Goal: Find specific page/section: Find specific page/section

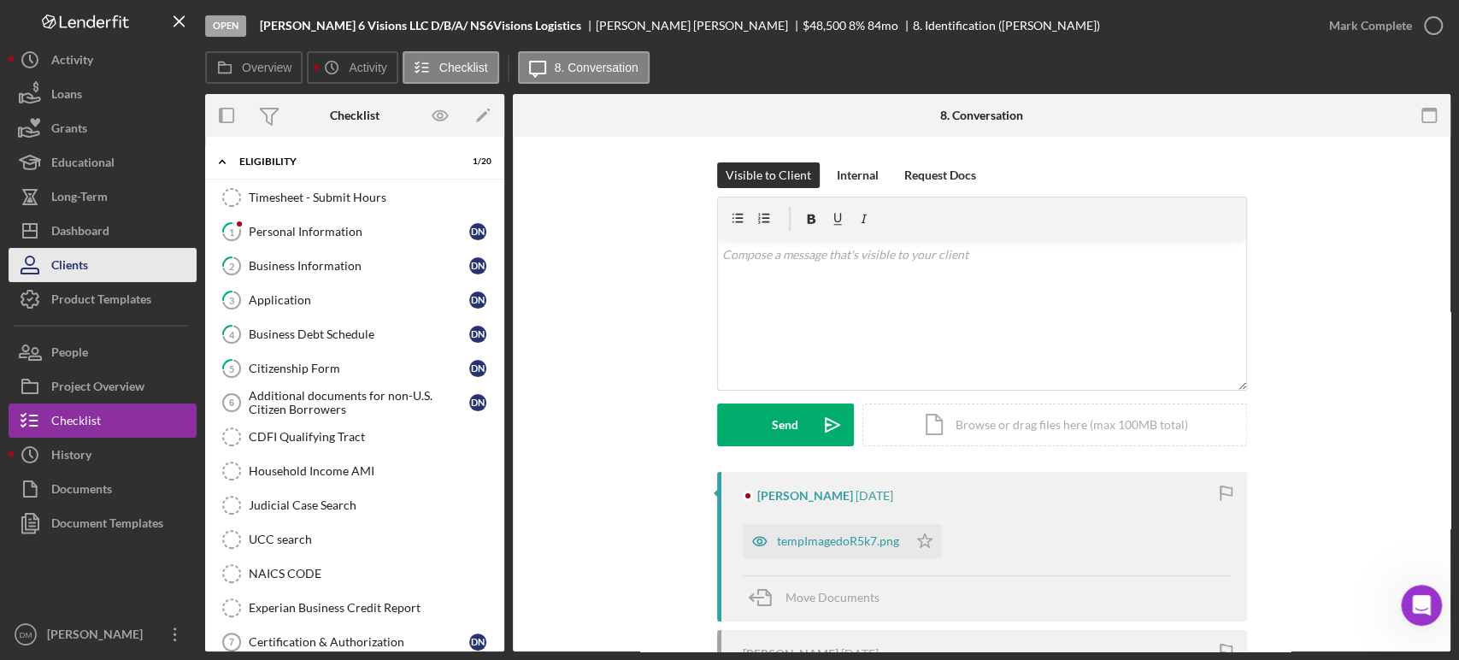
click at [126, 251] on button "Clients" at bounding box center [103, 265] width 188 height 34
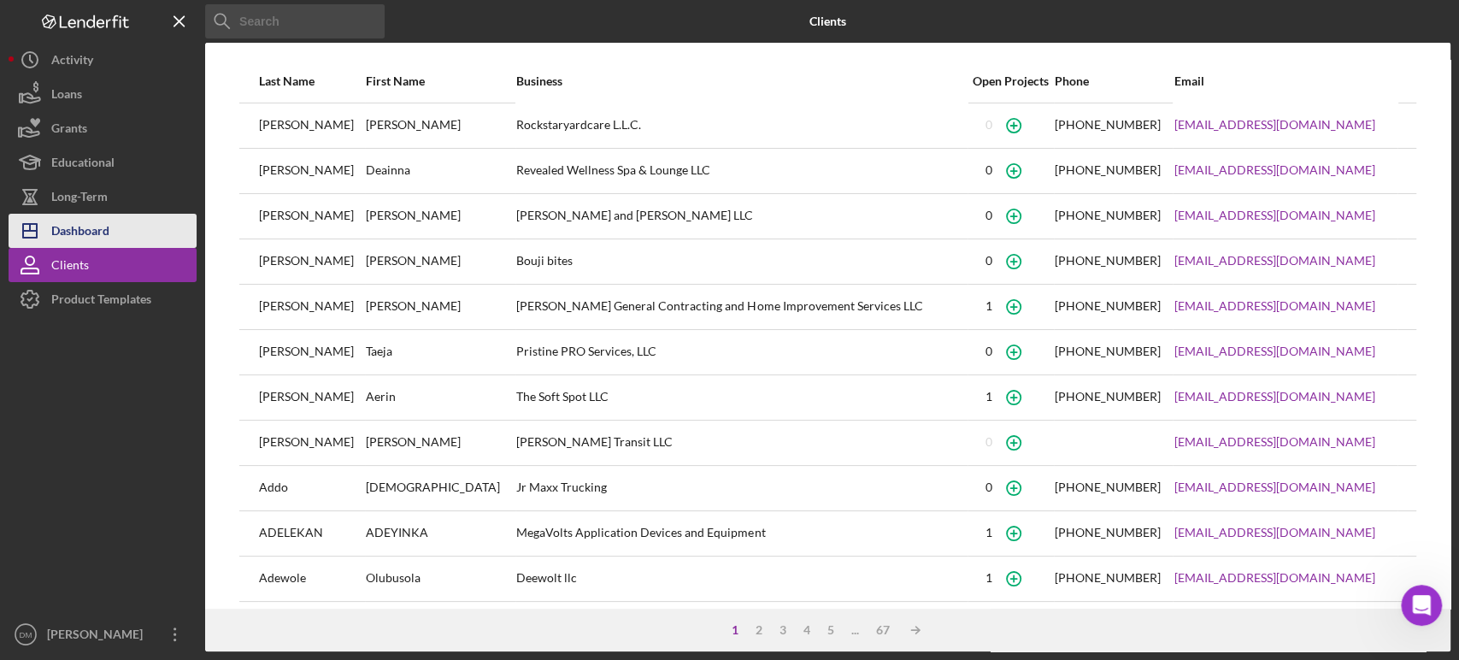
click at [98, 232] on div "Dashboard" at bounding box center [80, 233] width 58 height 38
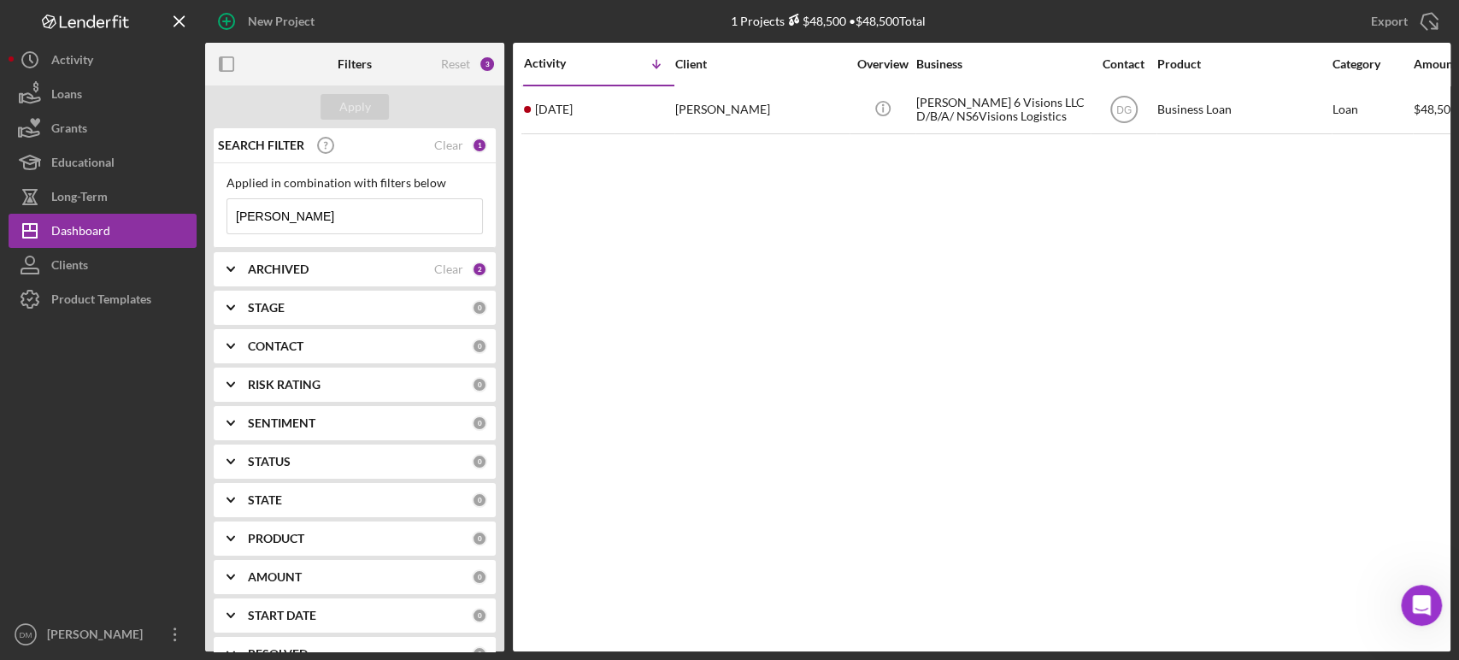
click at [273, 217] on input "[PERSON_NAME]" at bounding box center [354, 216] width 255 height 34
click at [274, 215] on input "[PERSON_NAME]" at bounding box center [354, 216] width 255 height 34
type input "n"
type input "keys"
click at [358, 95] on div "Apply" at bounding box center [355, 107] width 32 height 26
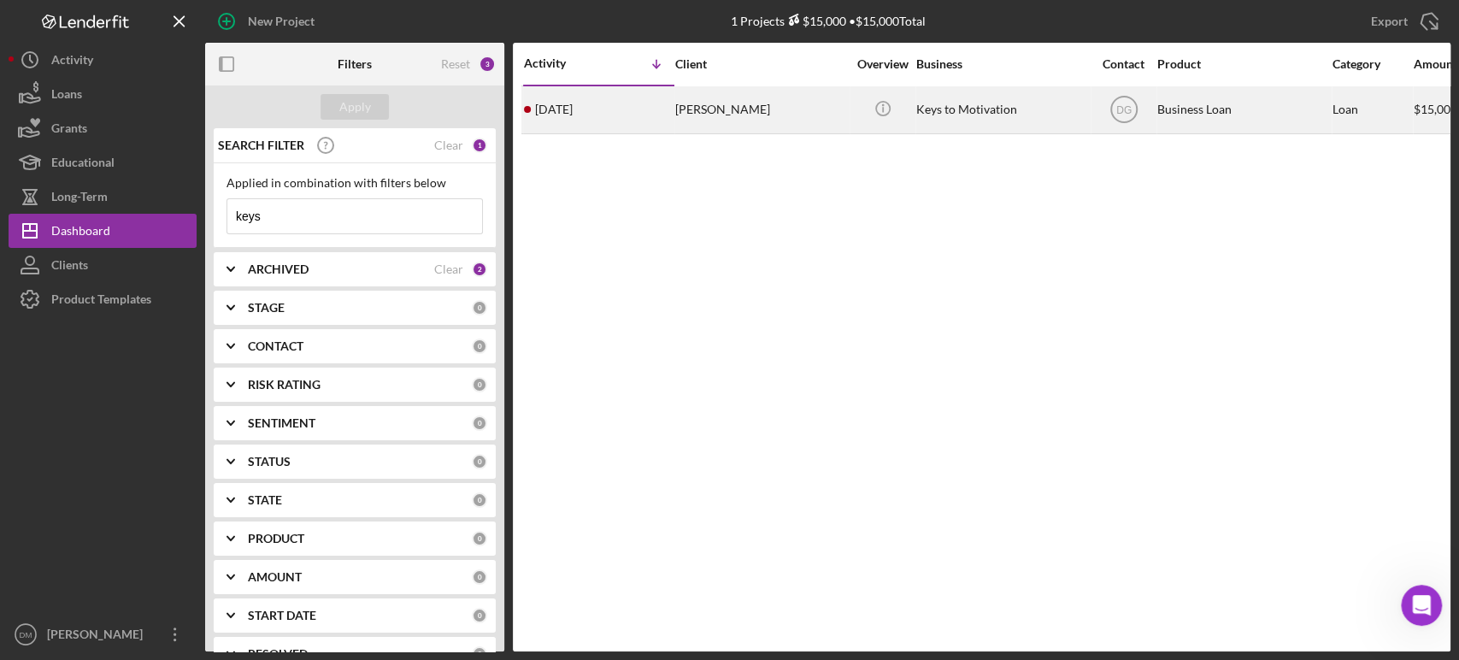
click at [721, 110] on div "[PERSON_NAME]" at bounding box center [760, 109] width 171 height 45
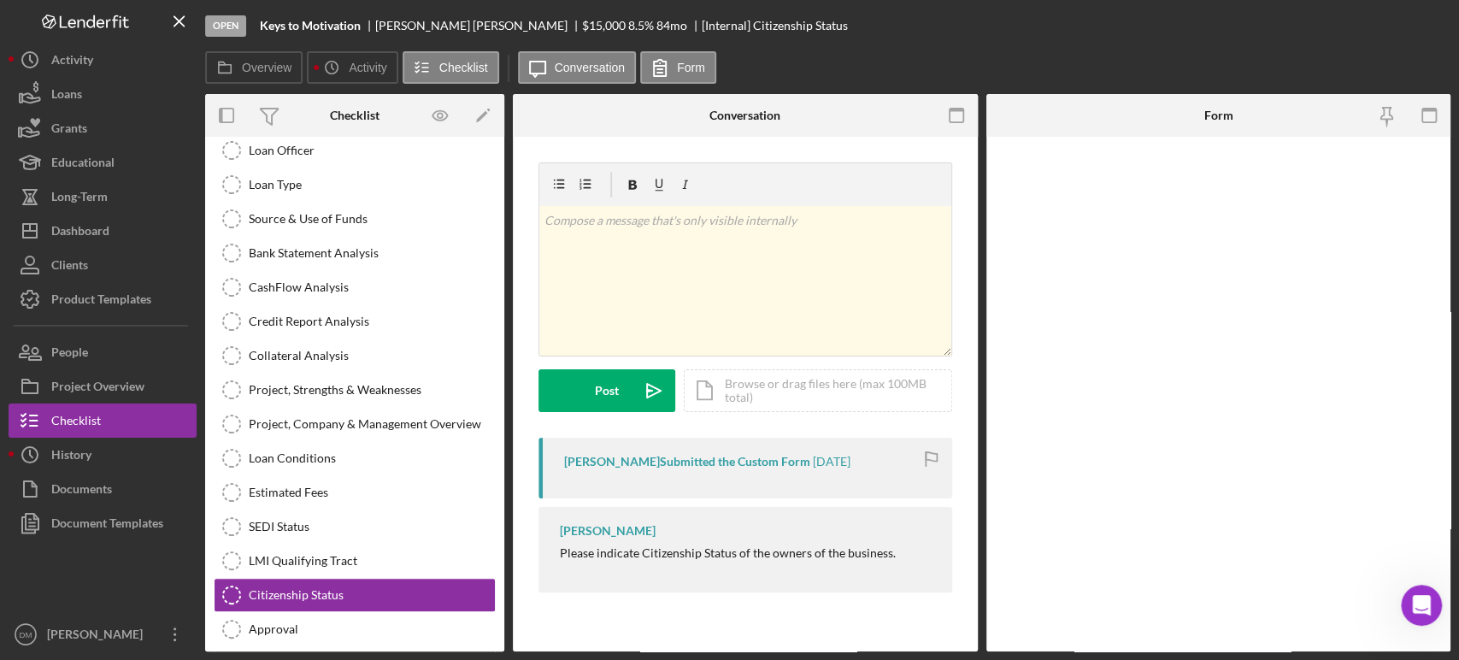
scroll to position [198, 0]
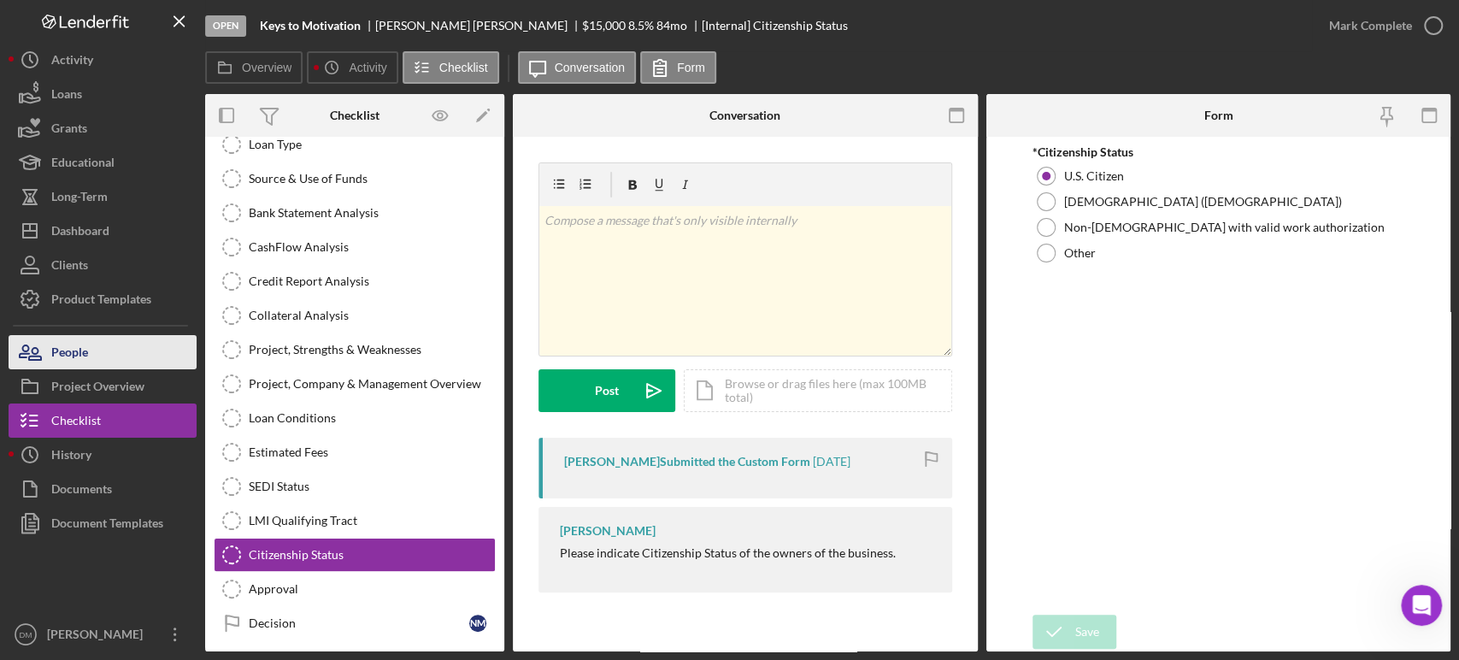
click at [109, 352] on button "People" at bounding box center [103, 352] width 188 height 34
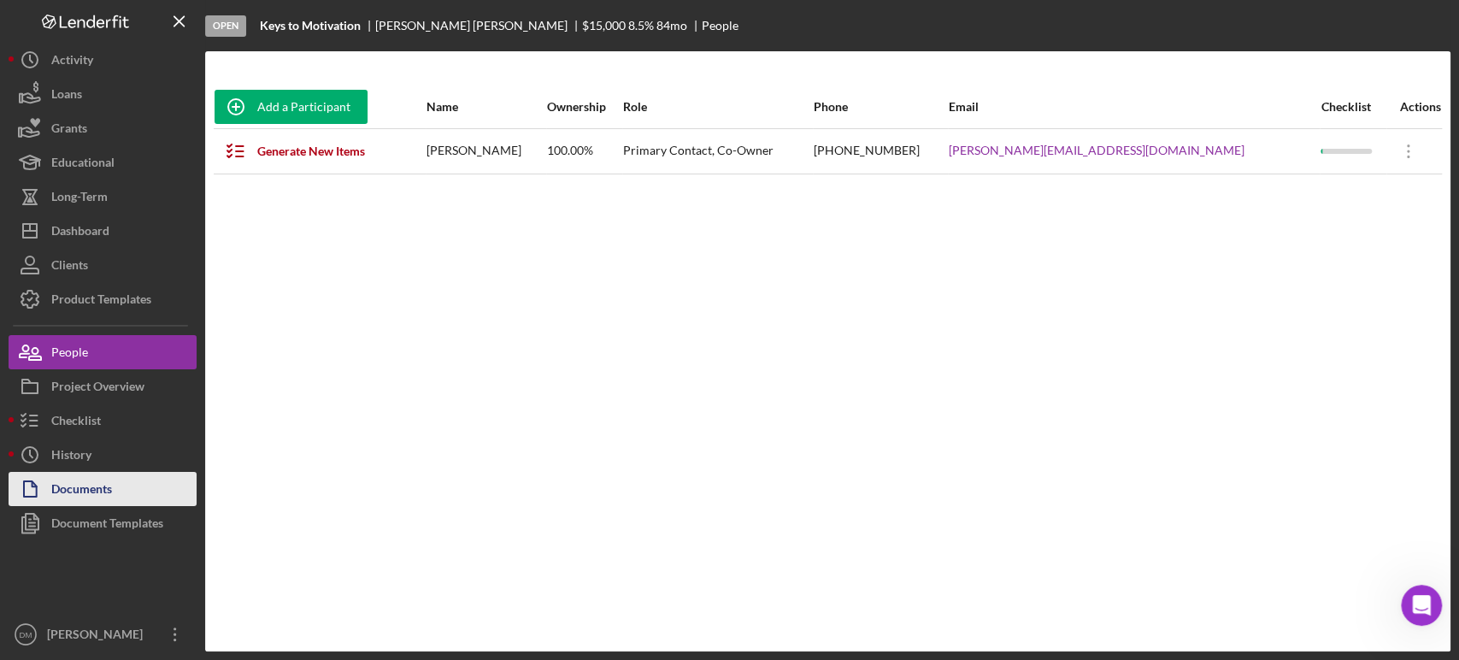
click at [100, 488] on div "Documents" at bounding box center [81, 491] width 61 height 38
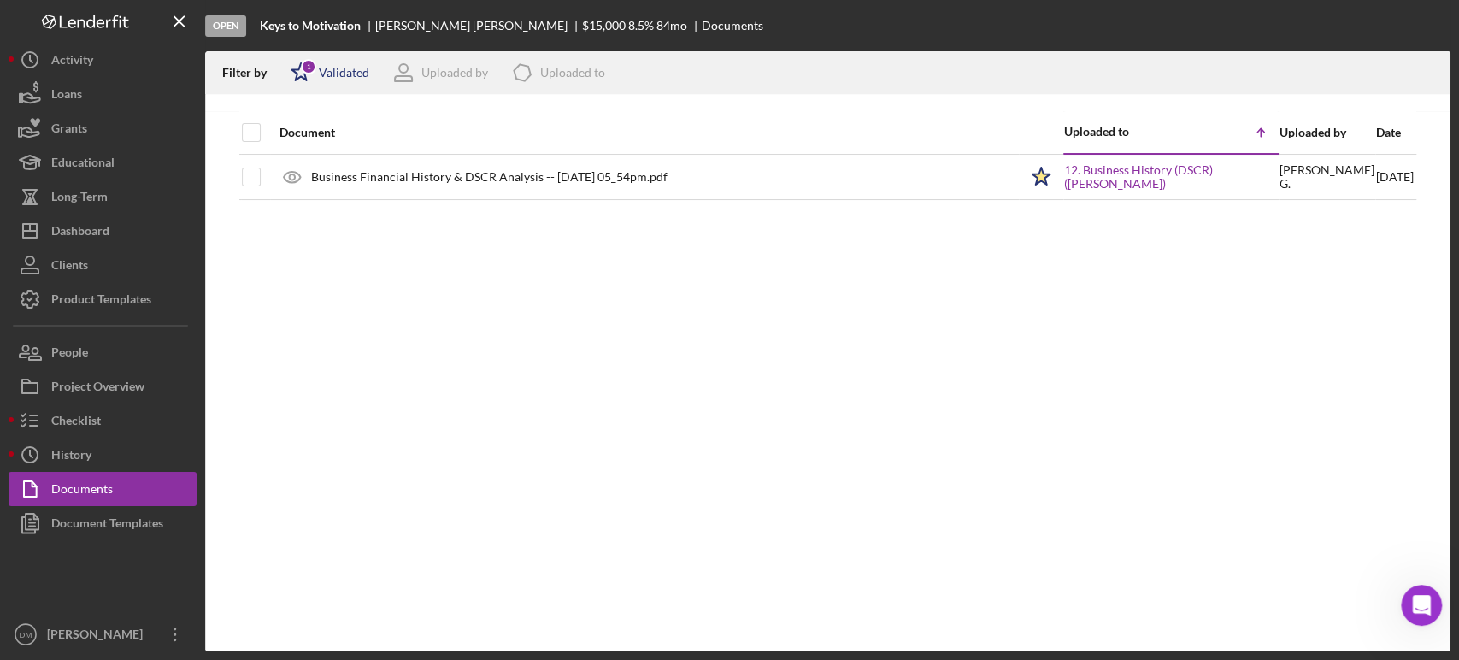
click at [344, 76] on div "Validated" at bounding box center [344, 73] width 50 height 14
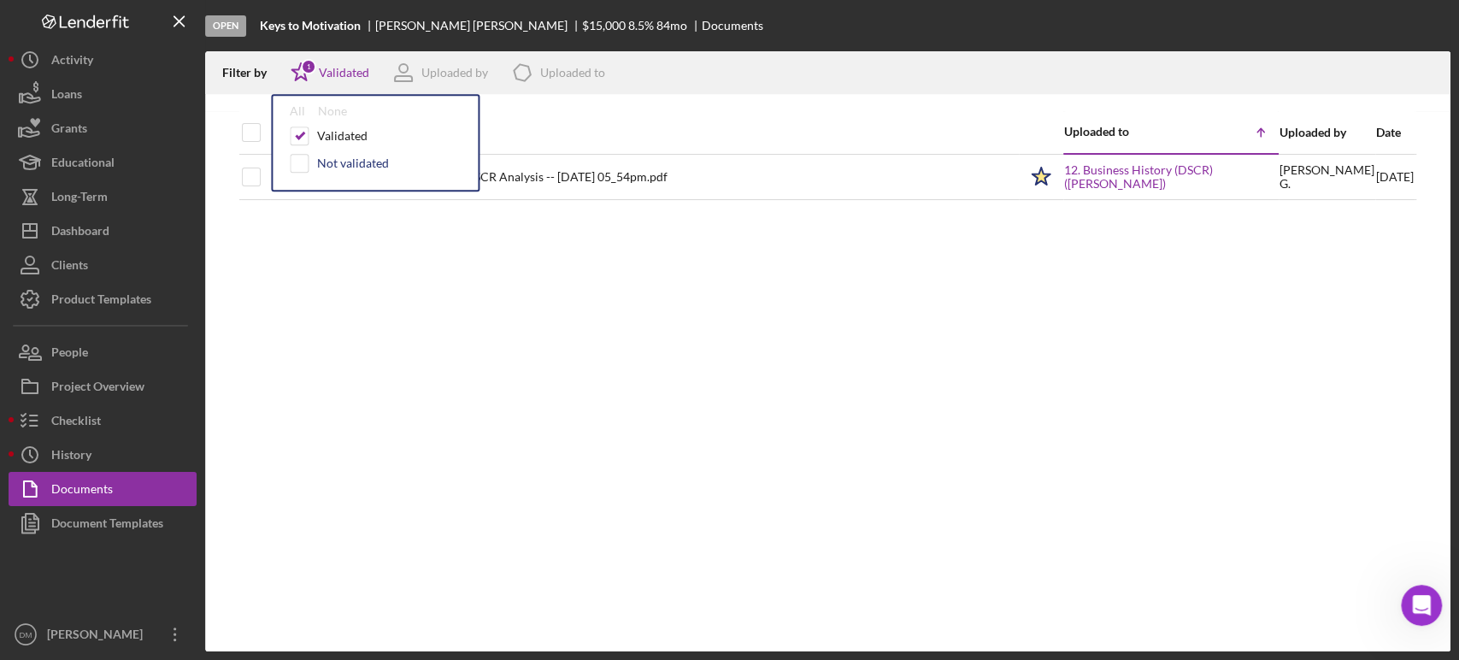
click at [349, 160] on div "Not validated" at bounding box center [353, 163] width 72 height 14
checkbox input "true"
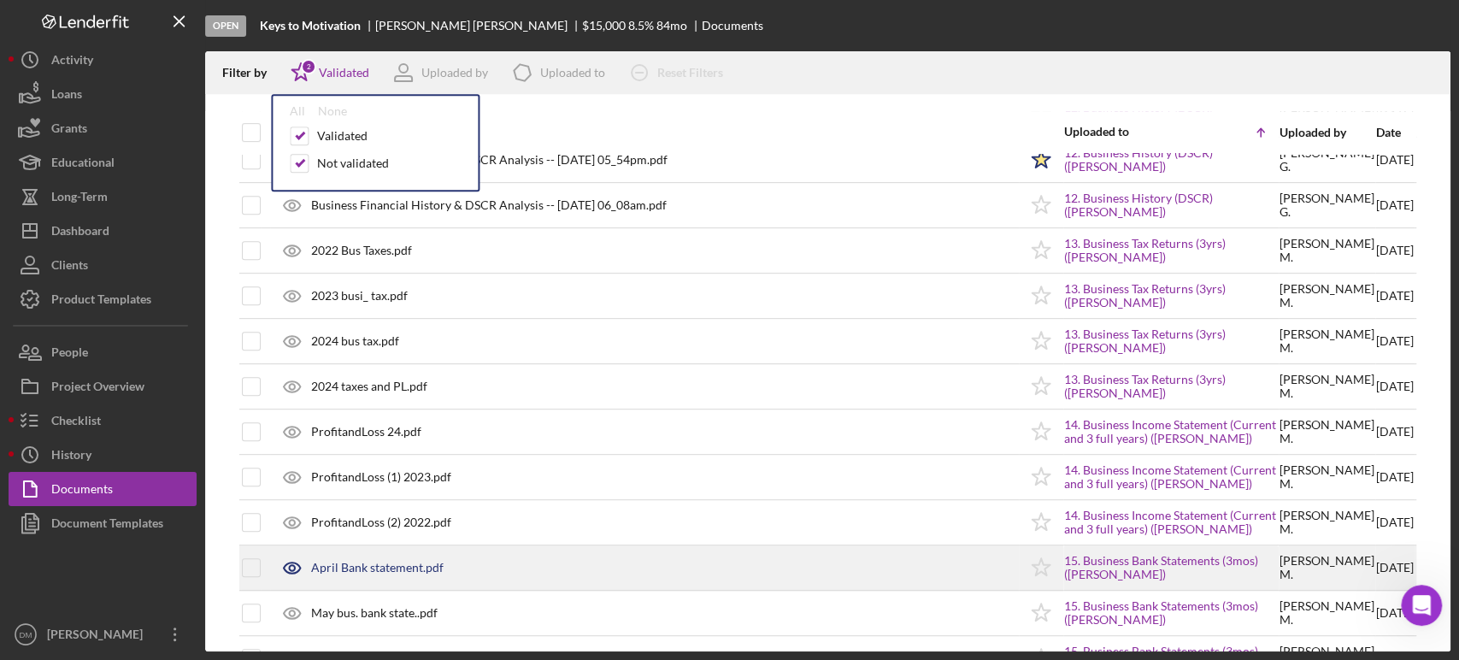
scroll to position [482, 0]
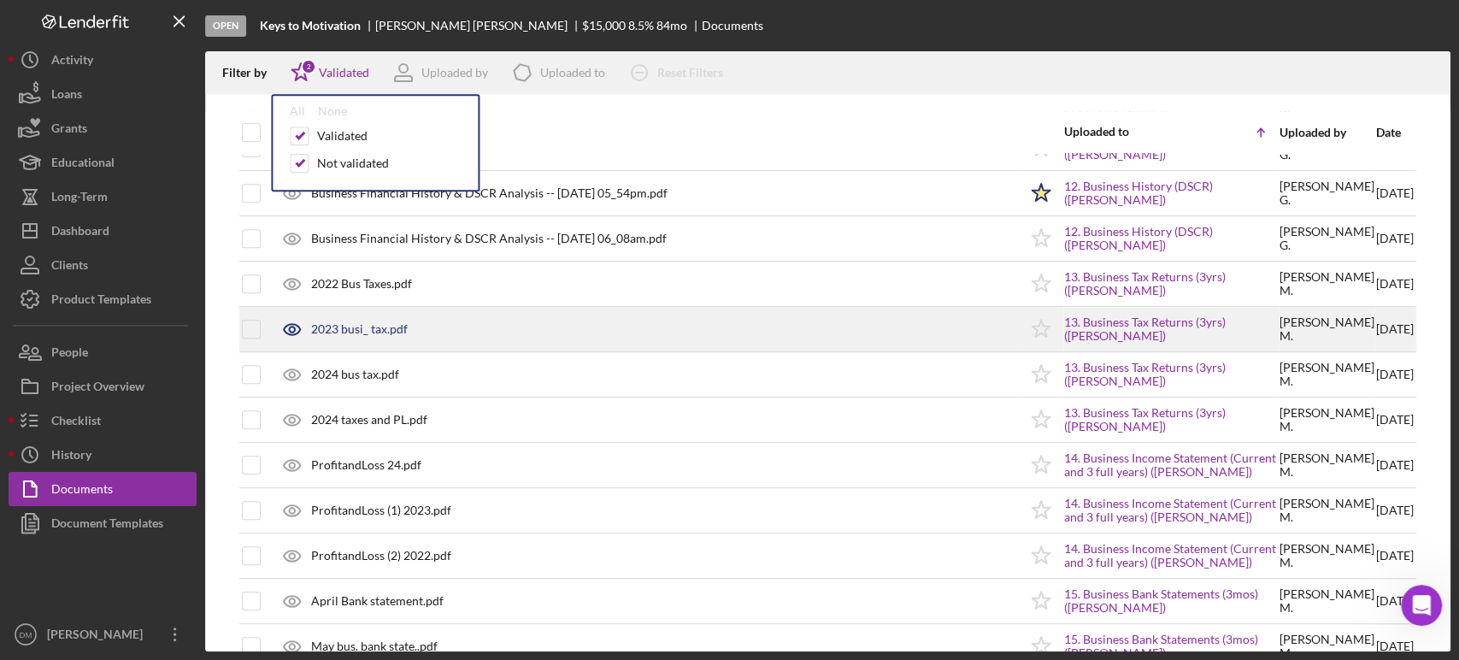
click at [392, 325] on div "2023 busi_ tax.pdf" at bounding box center [359, 329] width 97 height 14
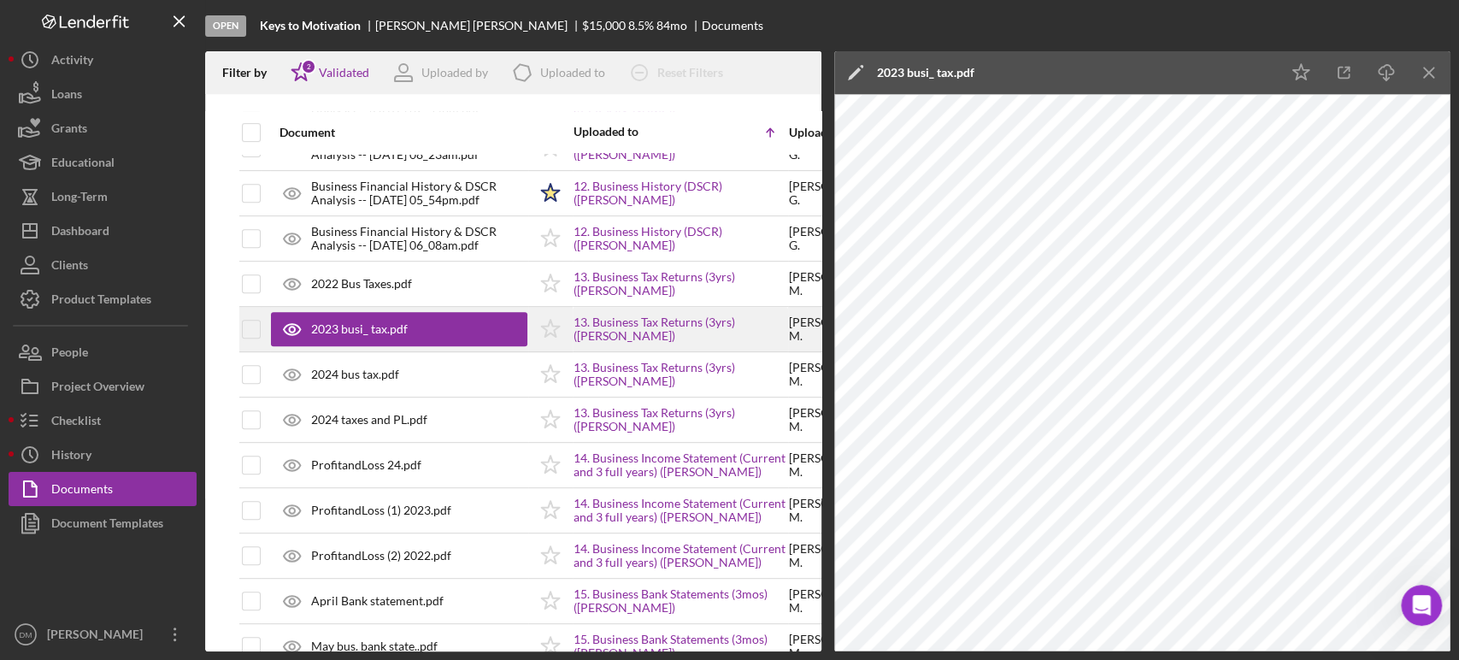
click at [392, 325] on div "2023 busi_ tax.pdf" at bounding box center [359, 329] width 97 height 14
